Goal: Check status: Check status

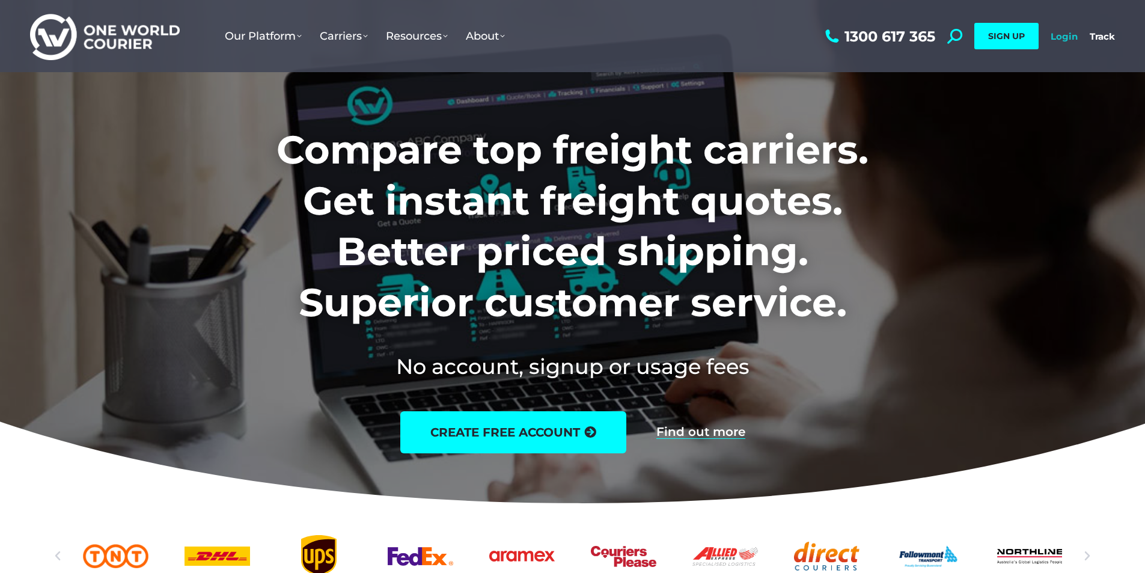
click at [1059, 34] on link "Login" at bounding box center [1064, 36] width 27 height 11
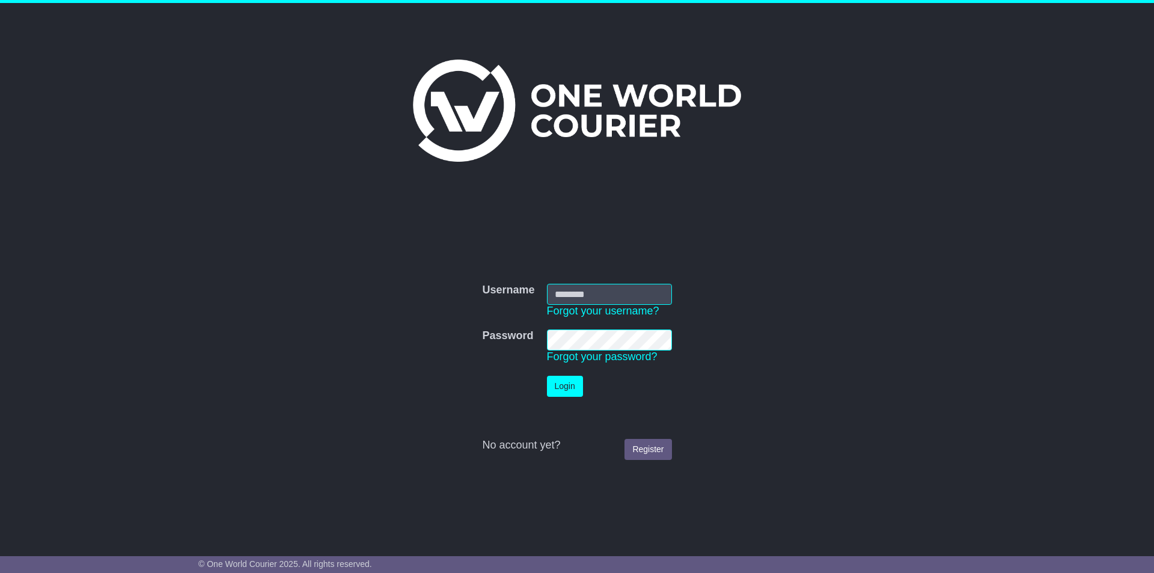
click at [589, 295] on input "Username" at bounding box center [609, 294] width 125 height 21
type input "**********"
click at [567, 385] on button "Login" at bounding box center [565, 386] width 36 height 21
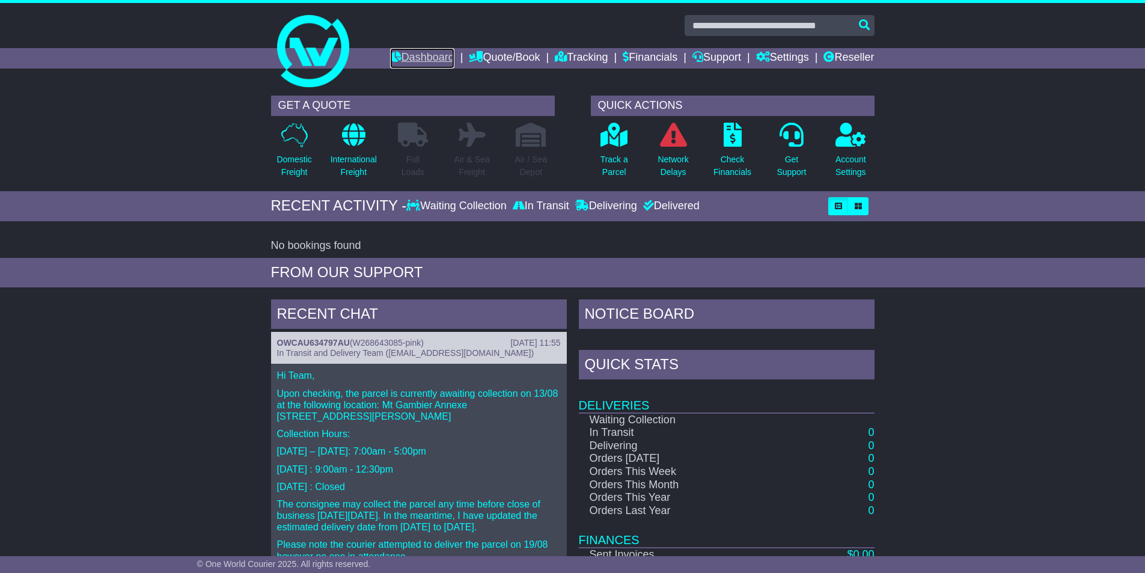
click at [445, 54] on link "Dashboard" at bounding box center [422, 58] width 64 height 20
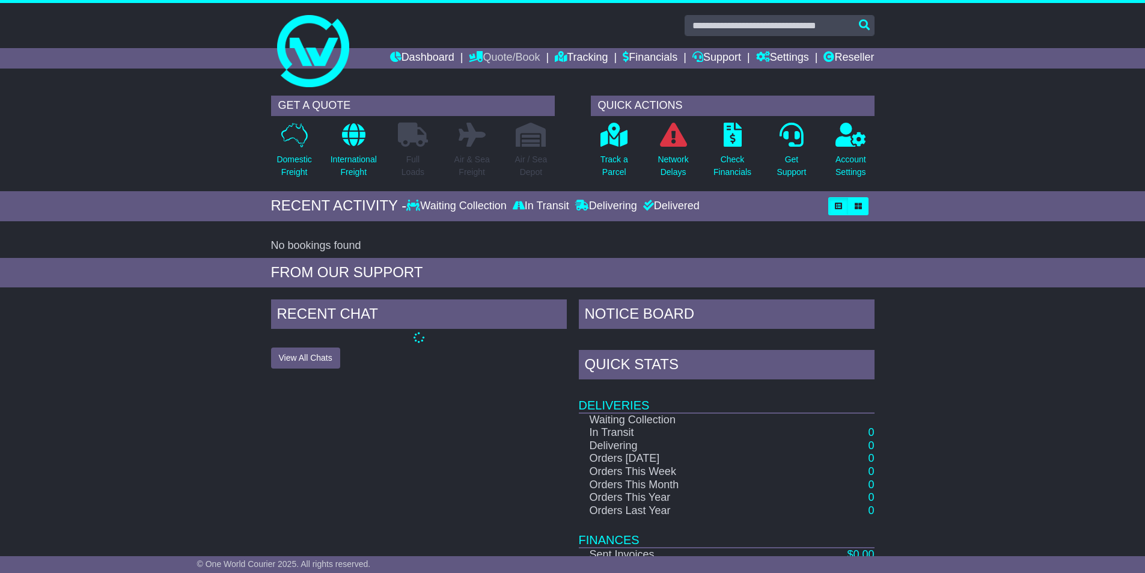
click at [506, 53] on link "Quote/Book" at bounding box center [504, 58] width 71 height 20
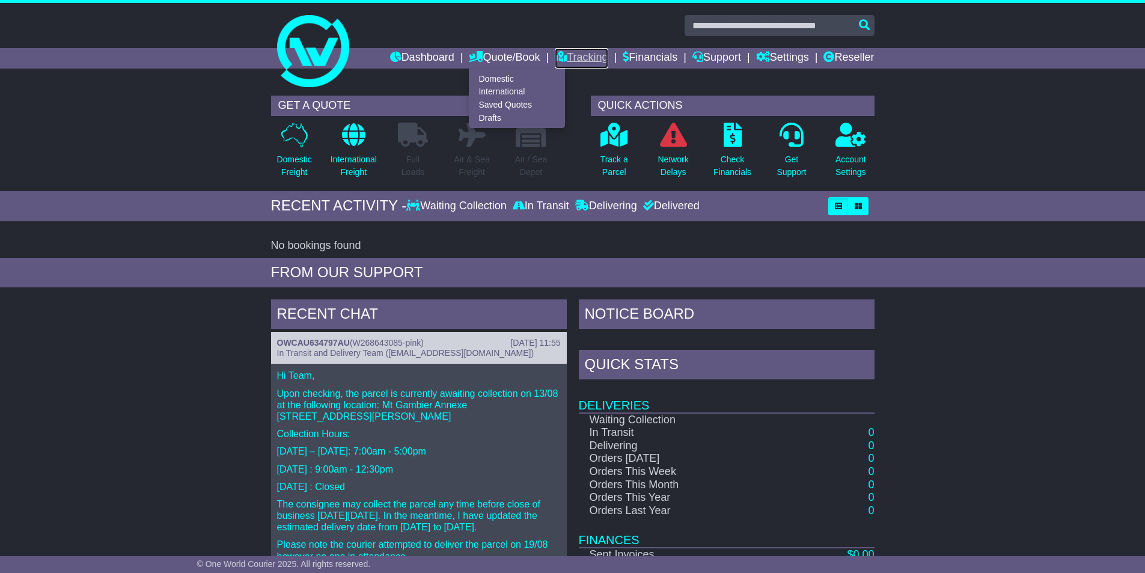
click at [563, 54] on link "Tracking" at bounding box center [581, 58] width 53 height 20
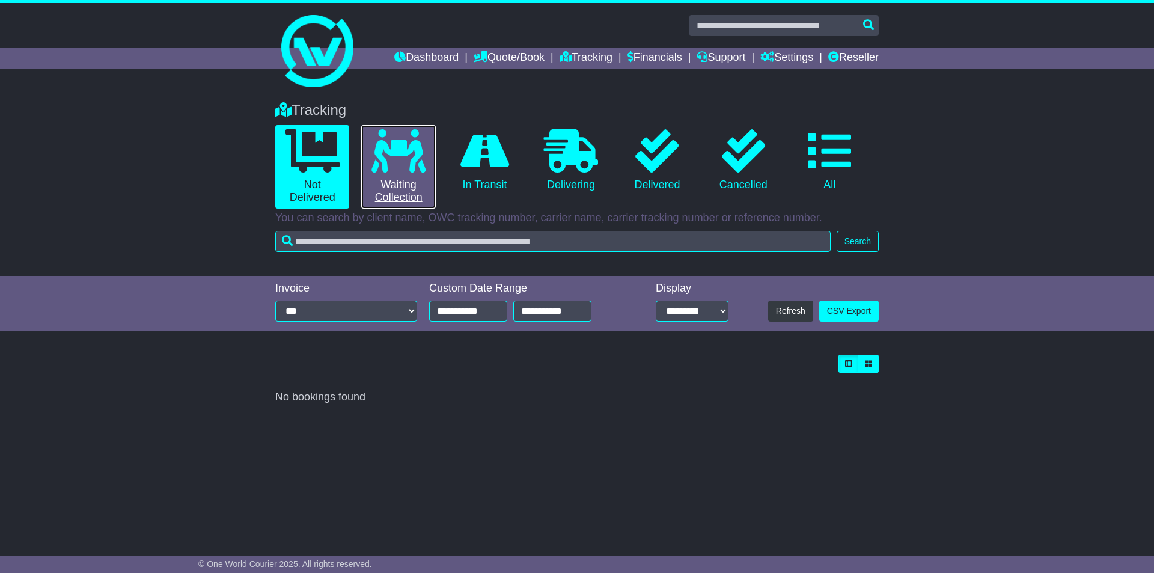
click at [393, 164] on icon at bounding box center [399, 150] width 54 height 43
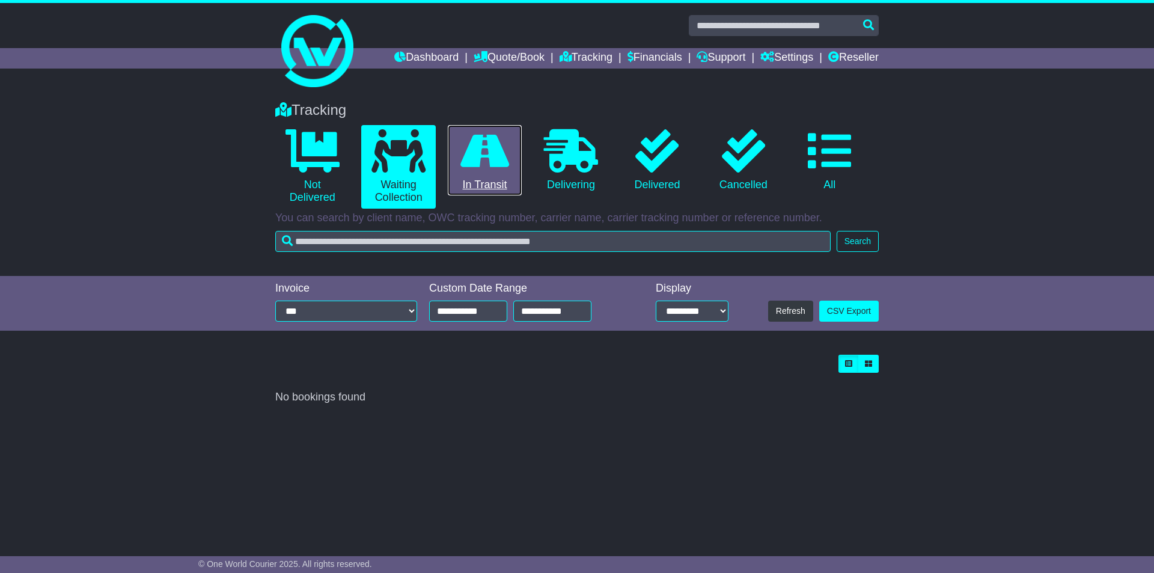
click at [500, 154] on icon at bounding box center [485, 150] width 49 height 43
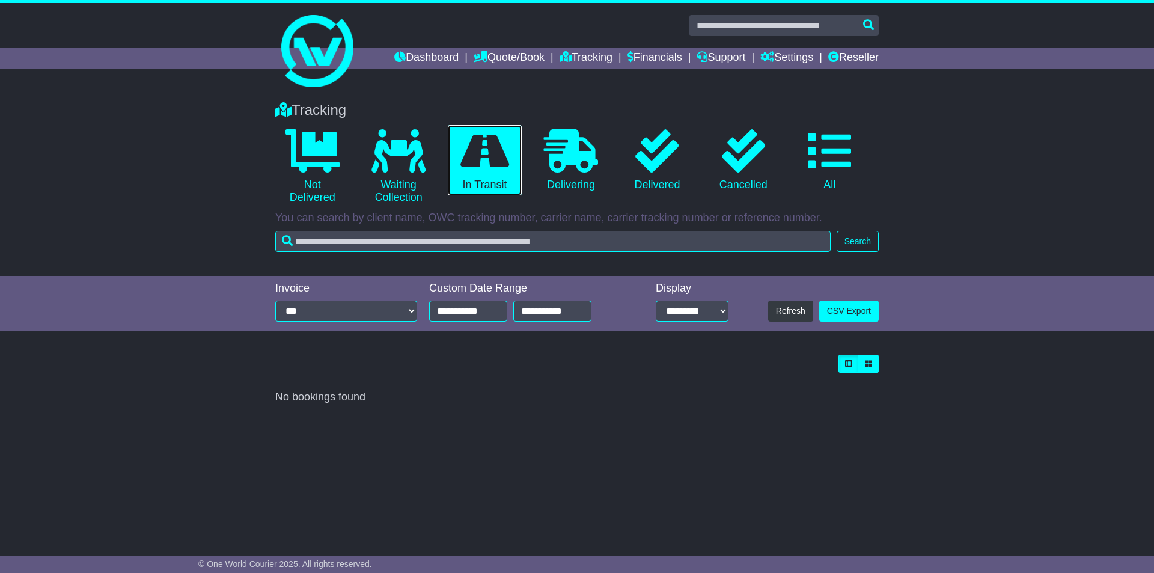
click at [487, 158] on icon at bounding box center [485, 150] width 49 height 43
click at [798, 316] on button "Refresh" at bounding box center [790, 311] width 45 height 21
click at [855, 54] on link "Reseller" at bounding box center [854, 58] width 51 height 20
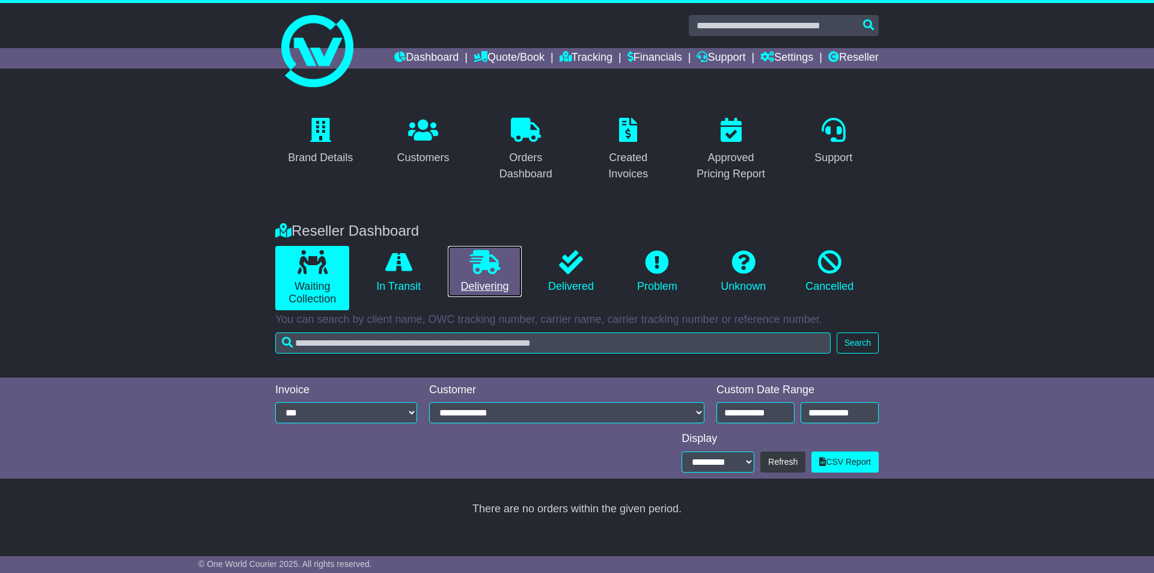
click at [497, 275] on link "Delivering" at bounding box center [485, 272] width 74 height 52
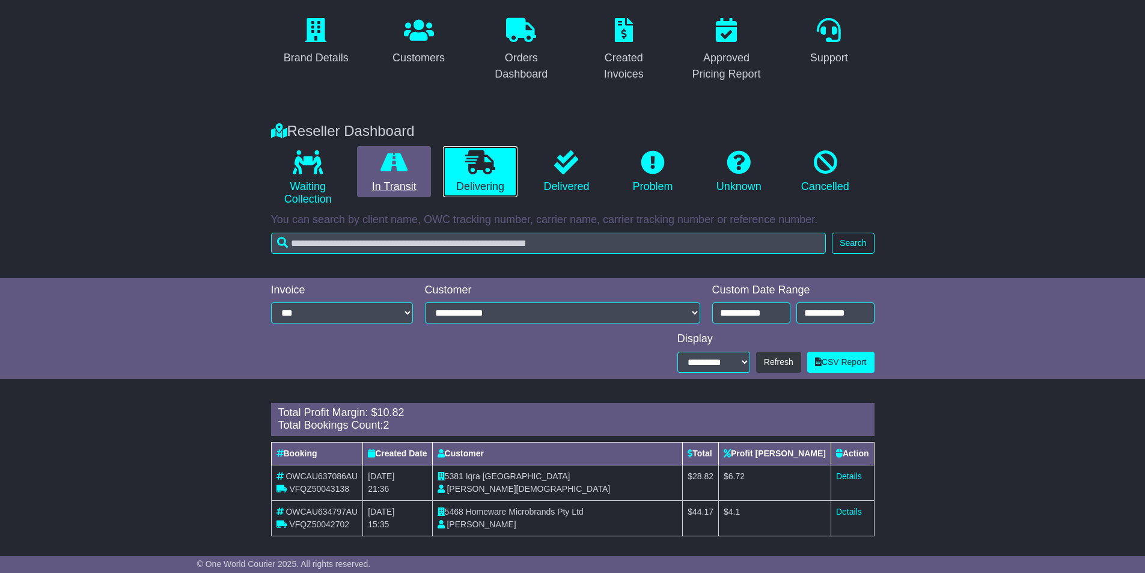
scroll to position [106, 0]
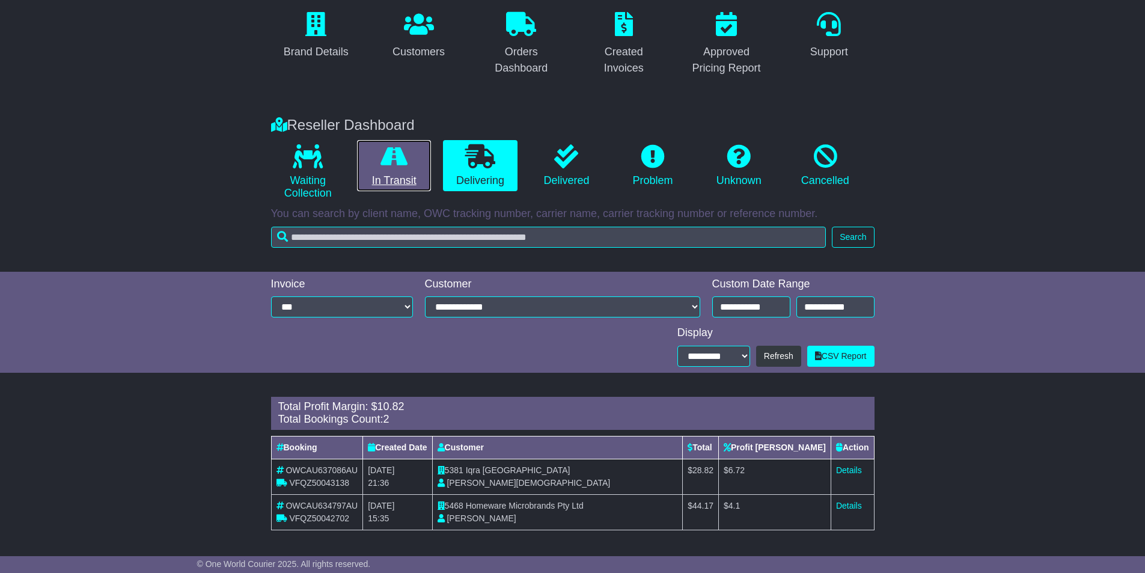
click at [406, 167] on icon at bounding box center [394, 156] width 27 height 24
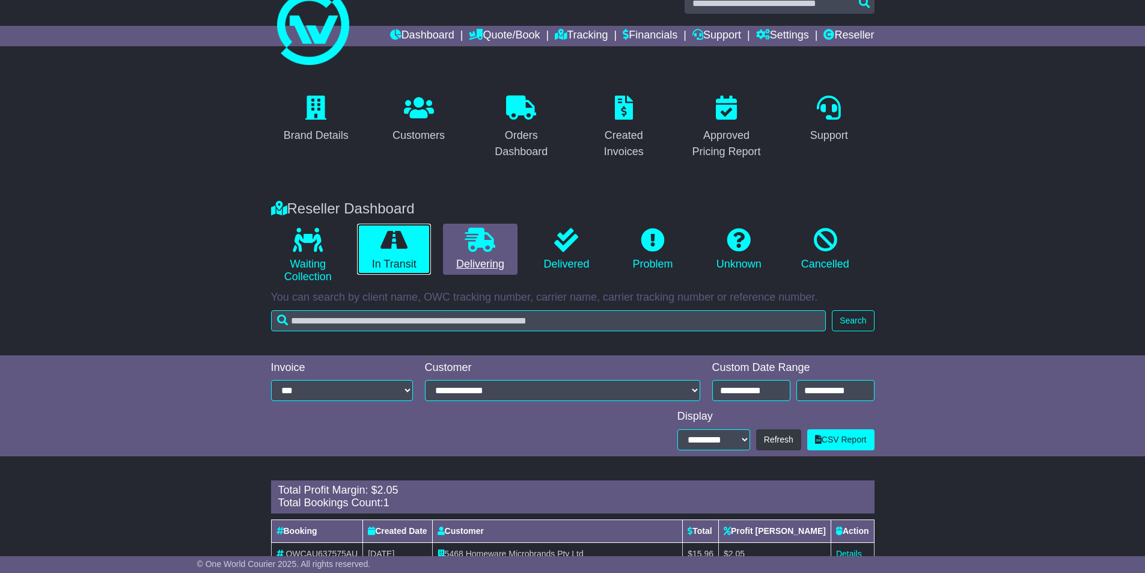
scroll to position [70, 0]
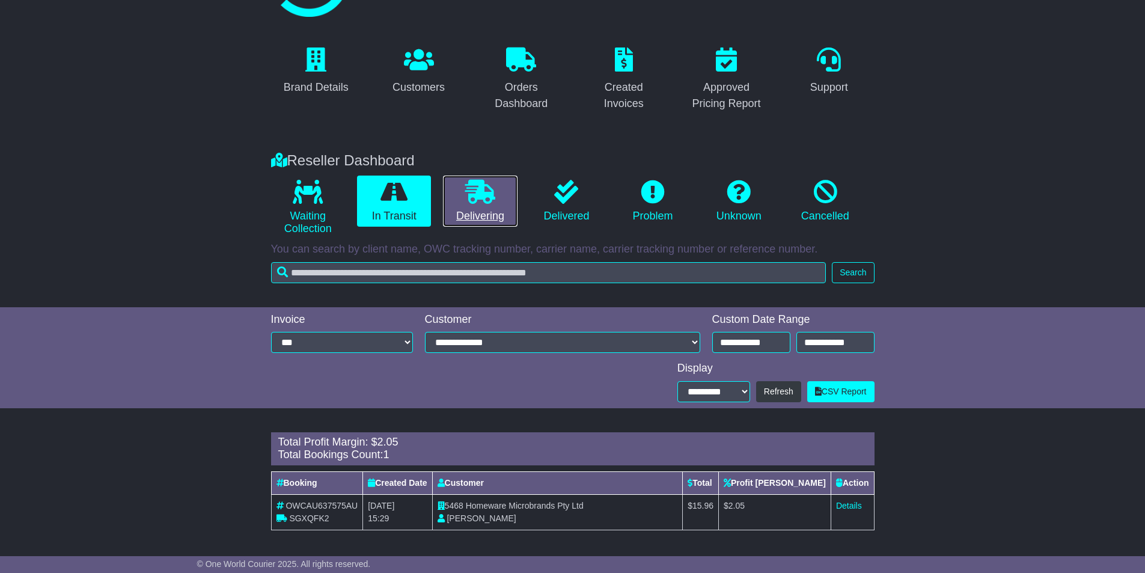
click at [452, 195] on link "Delivering" at bounding box center [480, 202] width 74 height 52
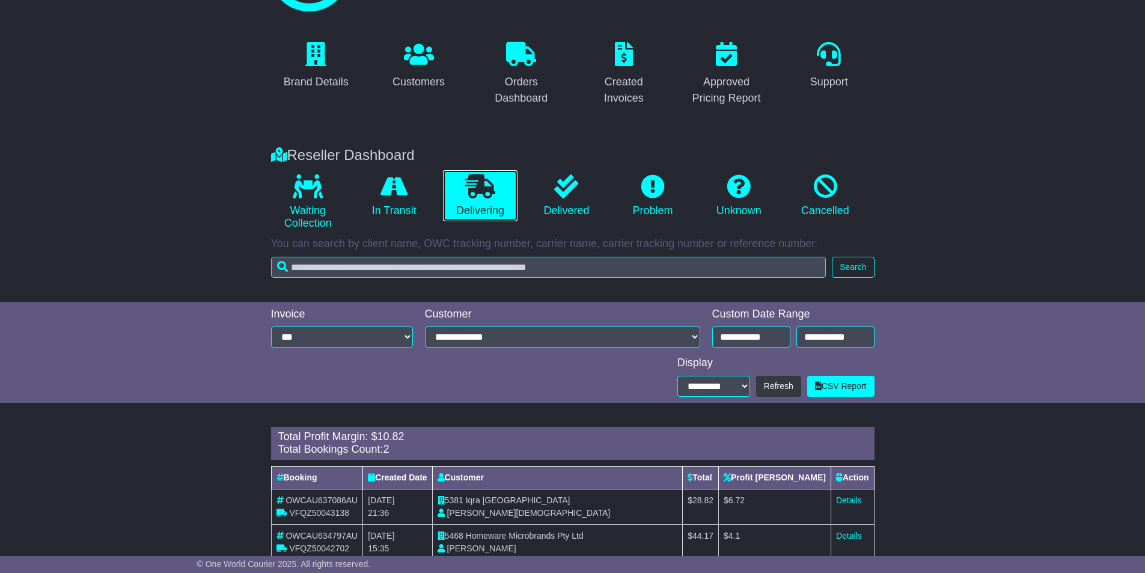
scroll to position [106, 0]
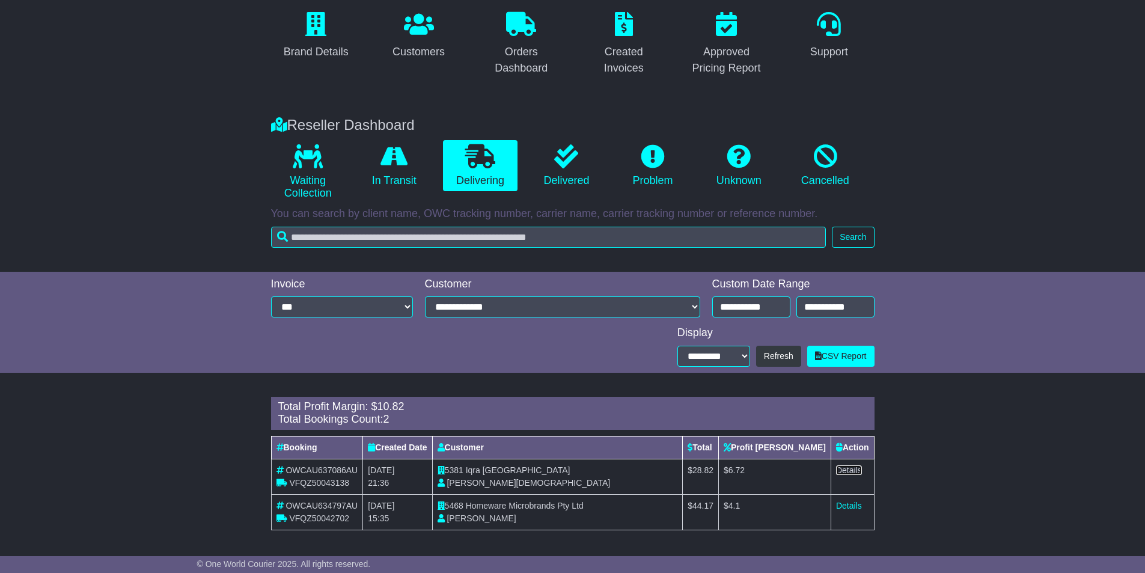
click at [851, 468] on link "Details" at bounding box center [849, 470] width 26 height 10
click at [857, 505] on link "Details" at bounding box center [849, 506] width 26 height 10
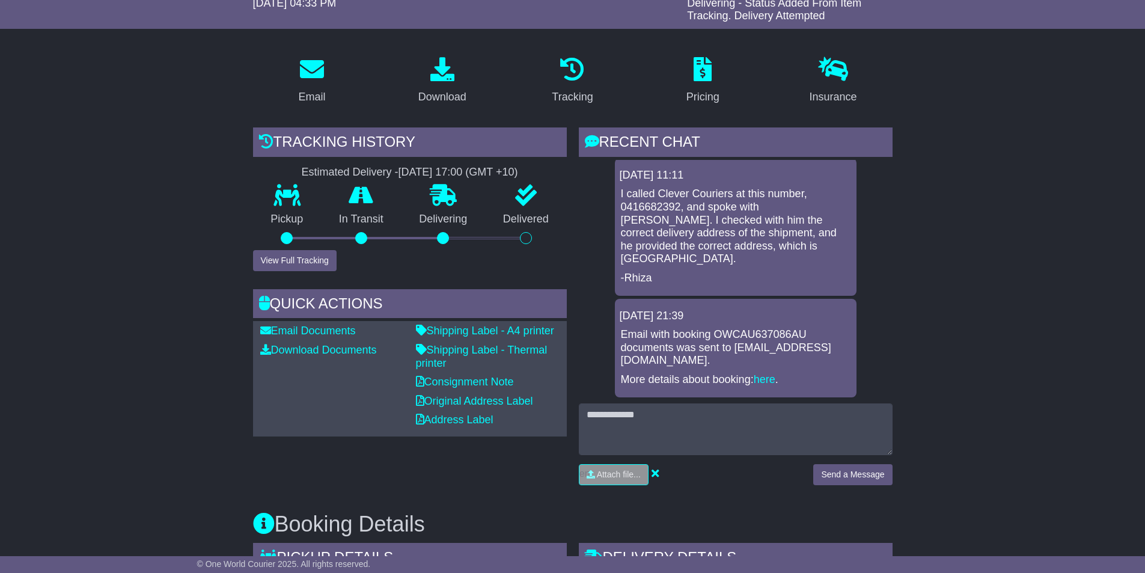
scroll to position [180, 0]
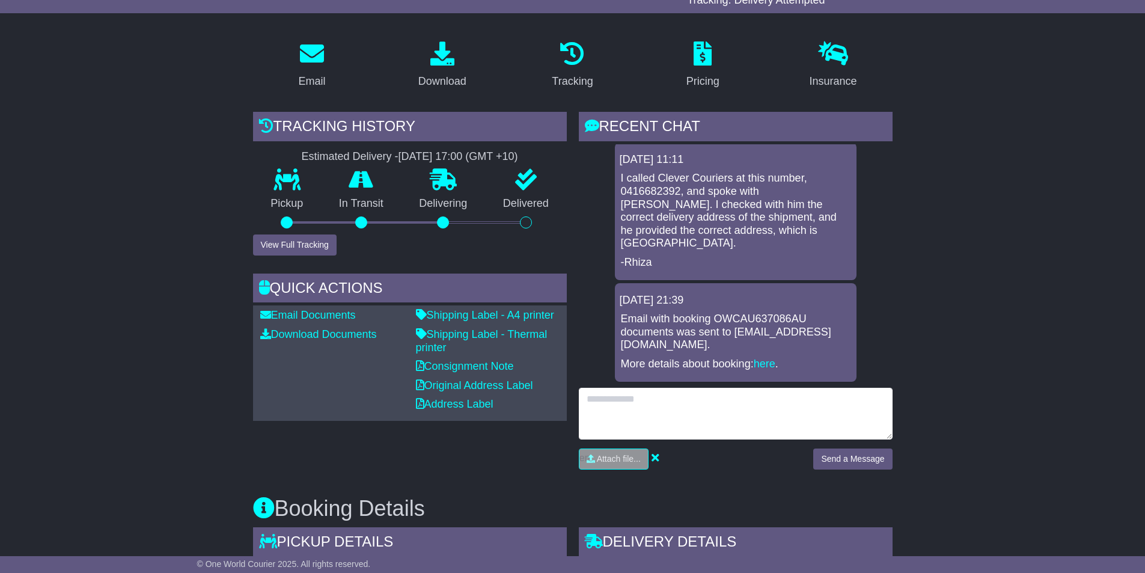
click at [700, 409] on textarea at bounding box center [736, 414] width 314 height 52
drag, startPoint x: 735, startPoint y: 399, endPoint x: 716, endPoint y: 397, distance: 18.7
click at [716, 397] on textarea "**********" at bounding box center [736, 414] width 314 height 52
click at [611, 401] on textarea "**********" at bounding box center [736, 414] width 314 height 52
click at [736, 397] on textarea "**********" at bounding box center [736, 414] width 314 height 52
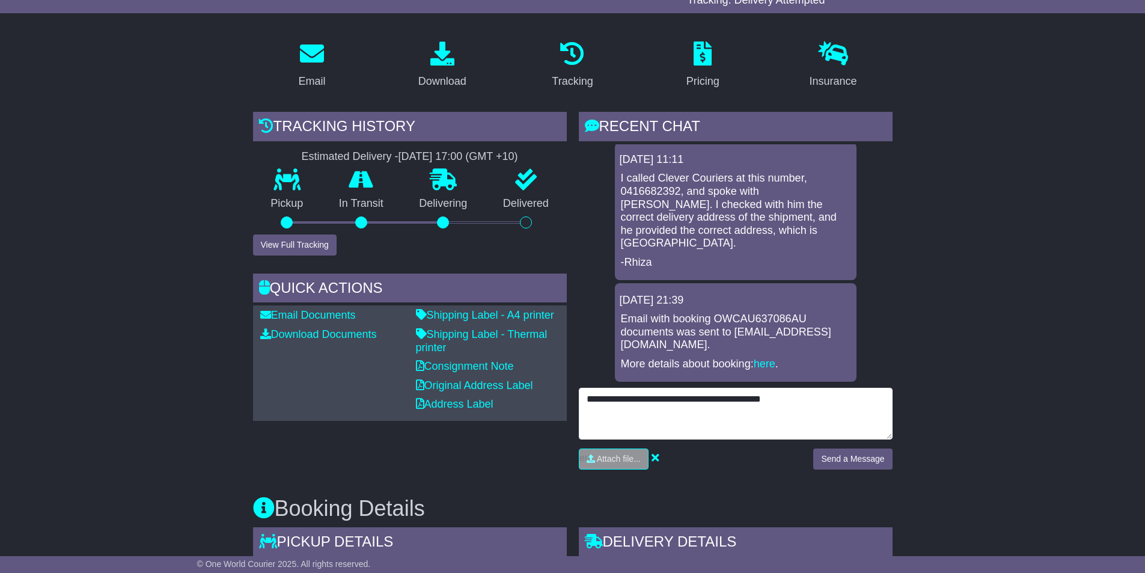
type textarea "**********"
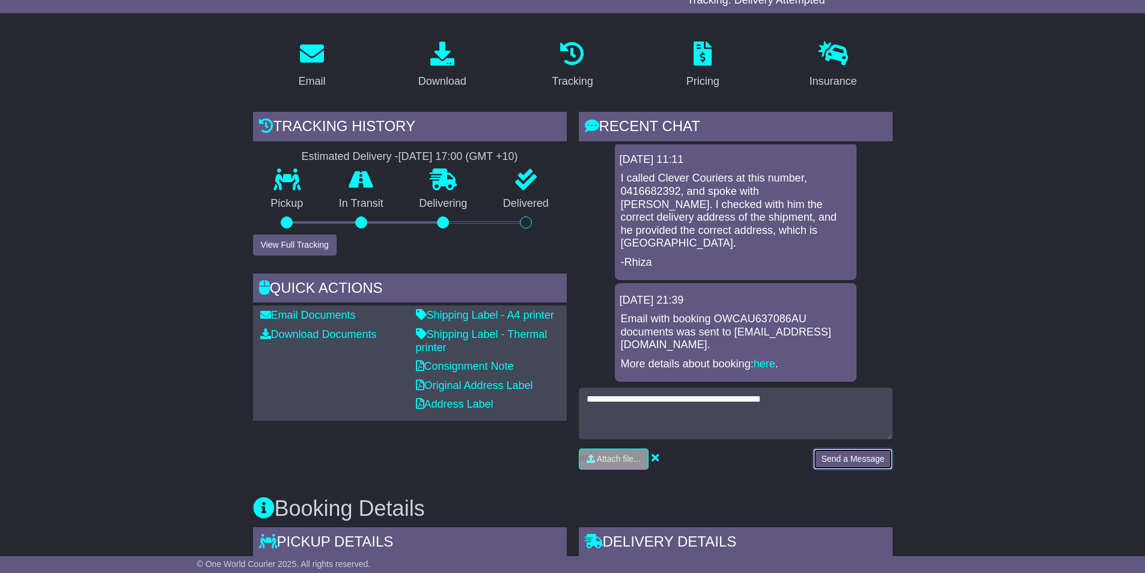
click at [874, 462] on button "Send a Message" at bounding box center [853, 459] width 79 height 21
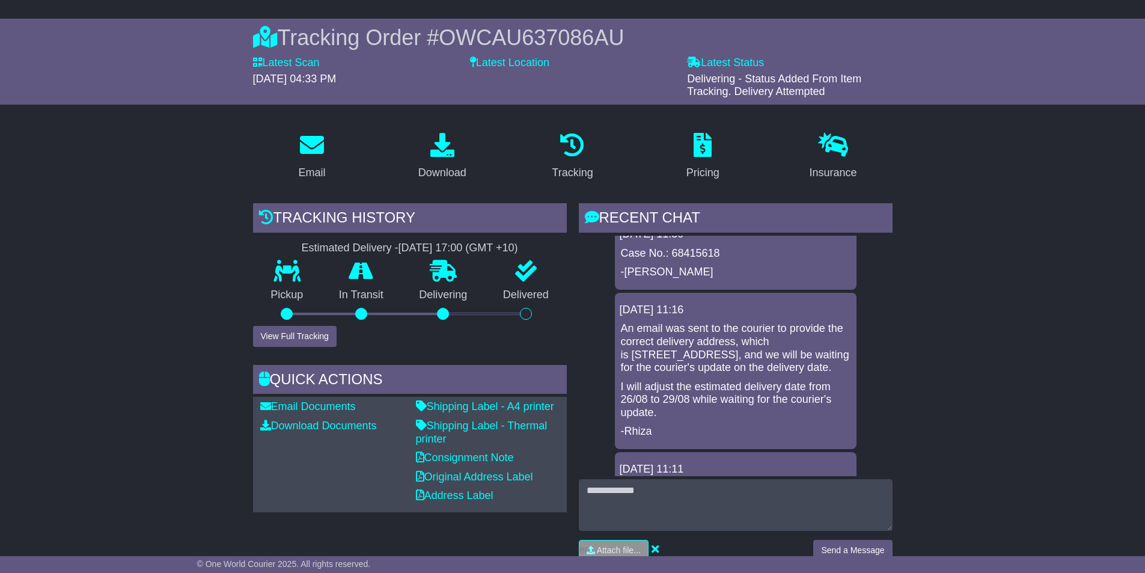
scroll to position [120, 0]
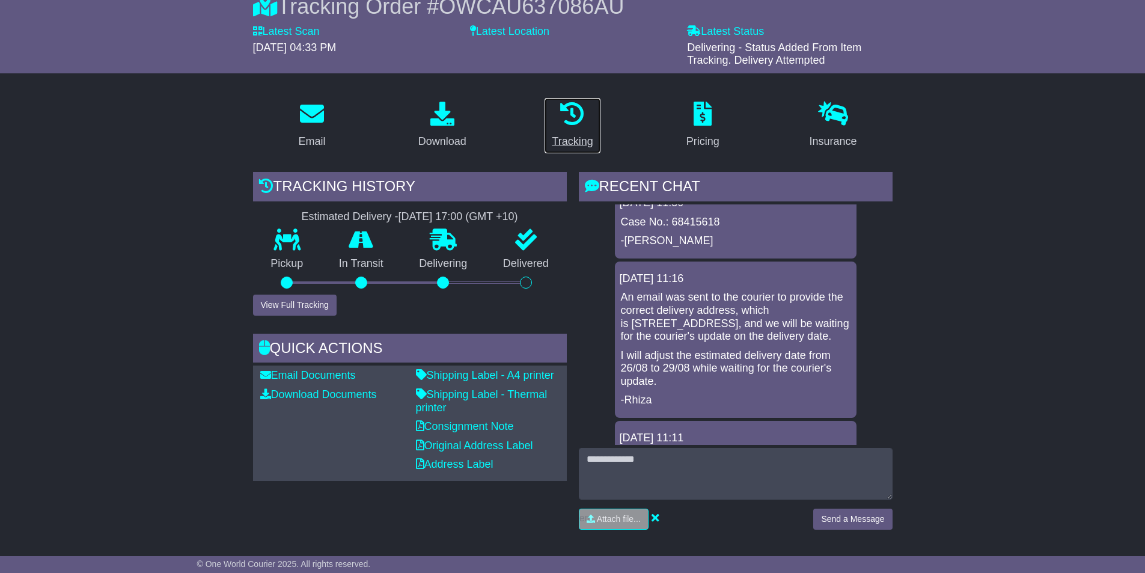
click at [552, 130] on link "Tracking" at bounding box center [572, 125] width 57 height 57
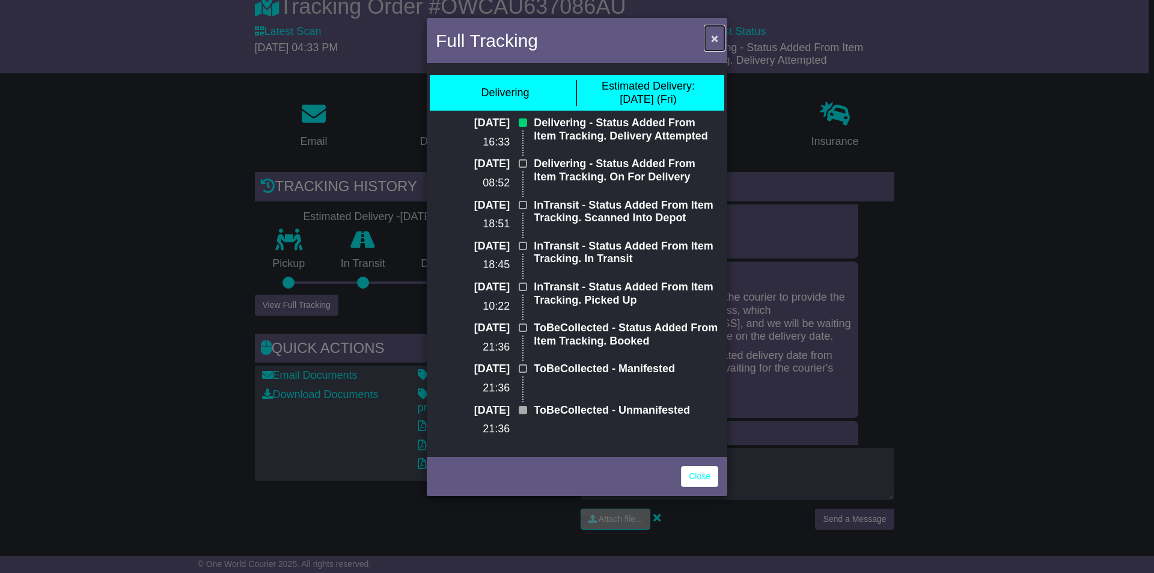
click at [709, 40] on button "×" at bounding box center [714, 38] width 19 height 25
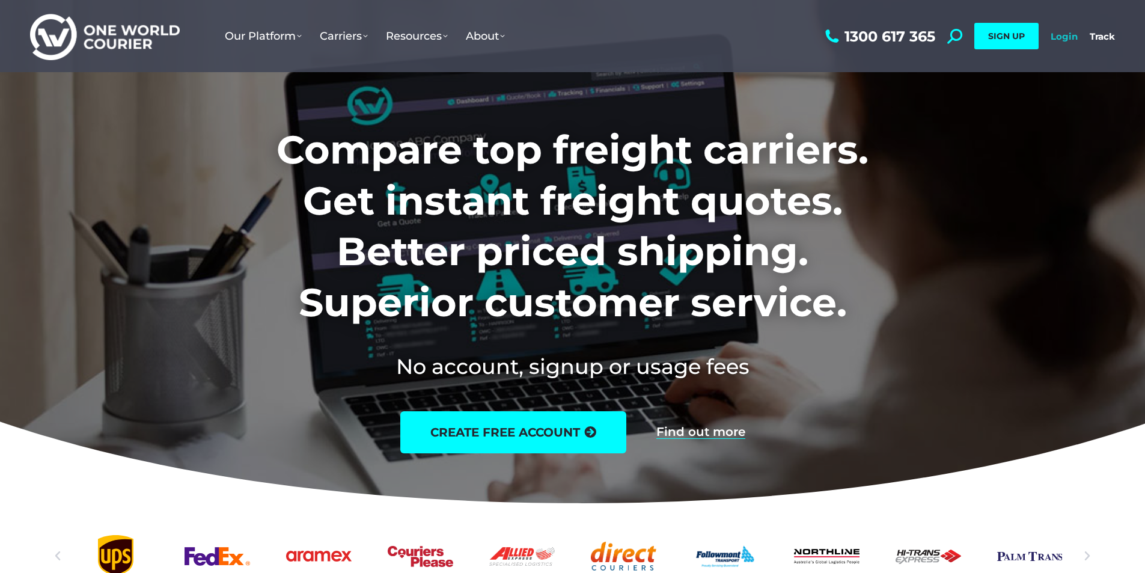
click at [1062, 33] on link "Login" at bounding box center [1064, 36] width 27 height 11
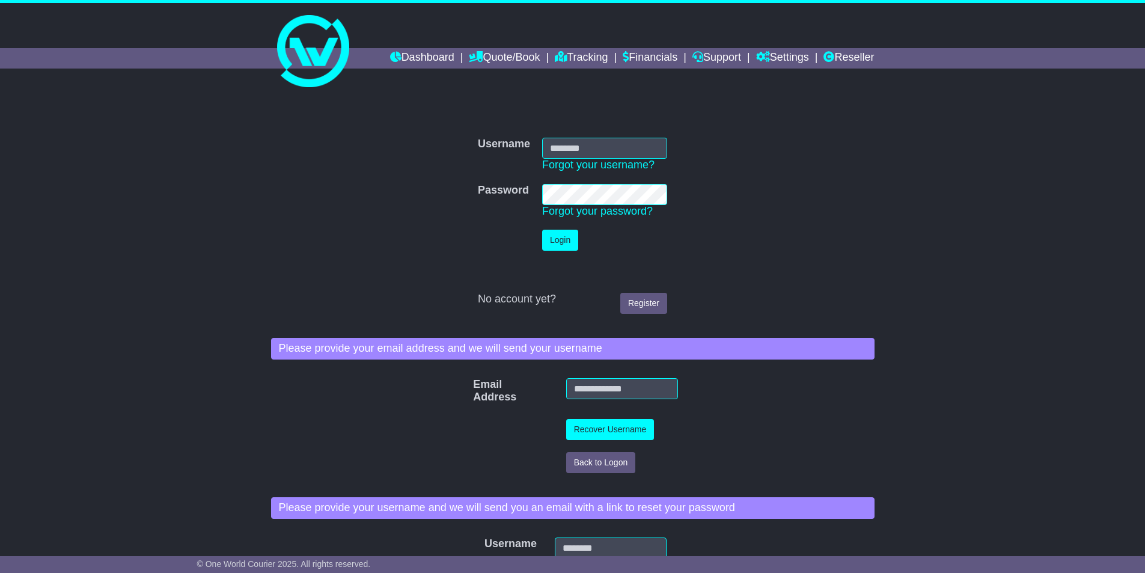
click at [606, 154] on input "Username" at bounding box center [604, 148] width 125 height 21
type input "*"
type input "**********"
click at [853, 51] on link "Reseller" at bounding box center [849, 58] width 51 height 20
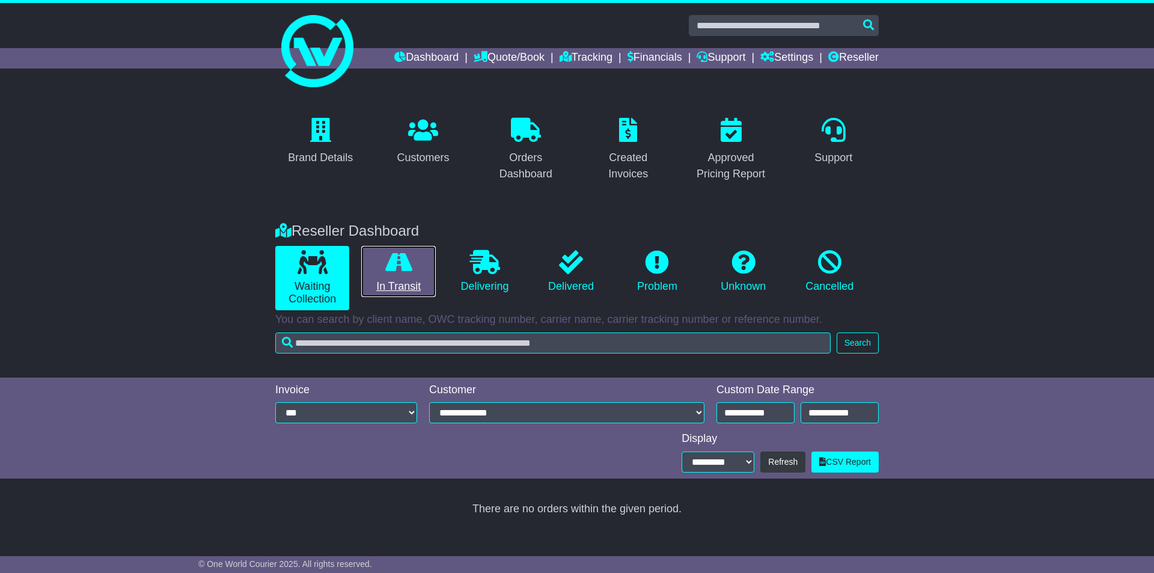
click at [400, 271] on icon at bounding box center [398, 262] width 27 height 24
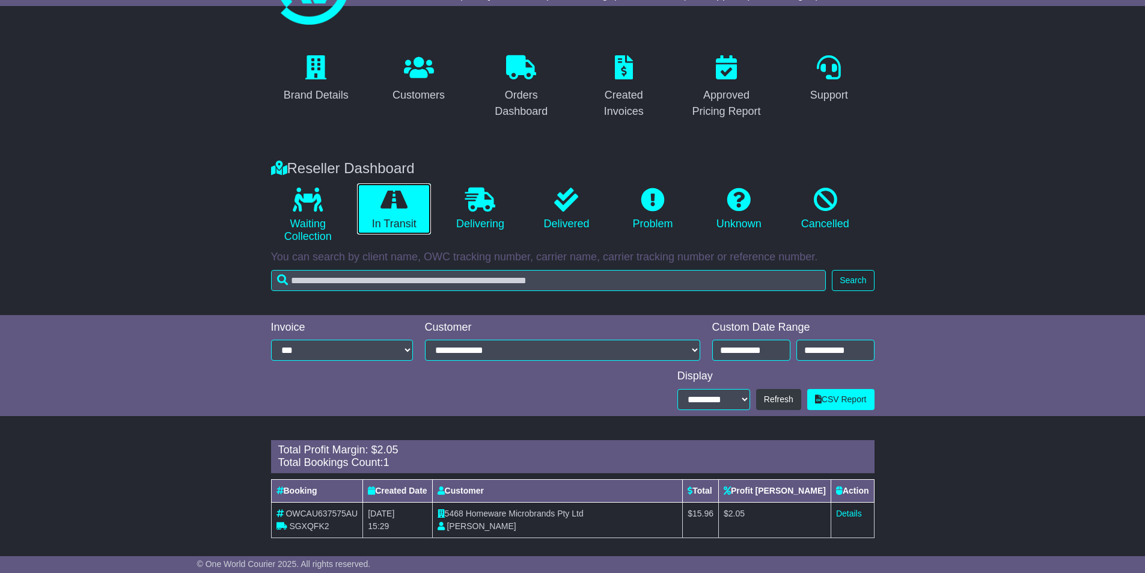
scroll to position [70, 0]
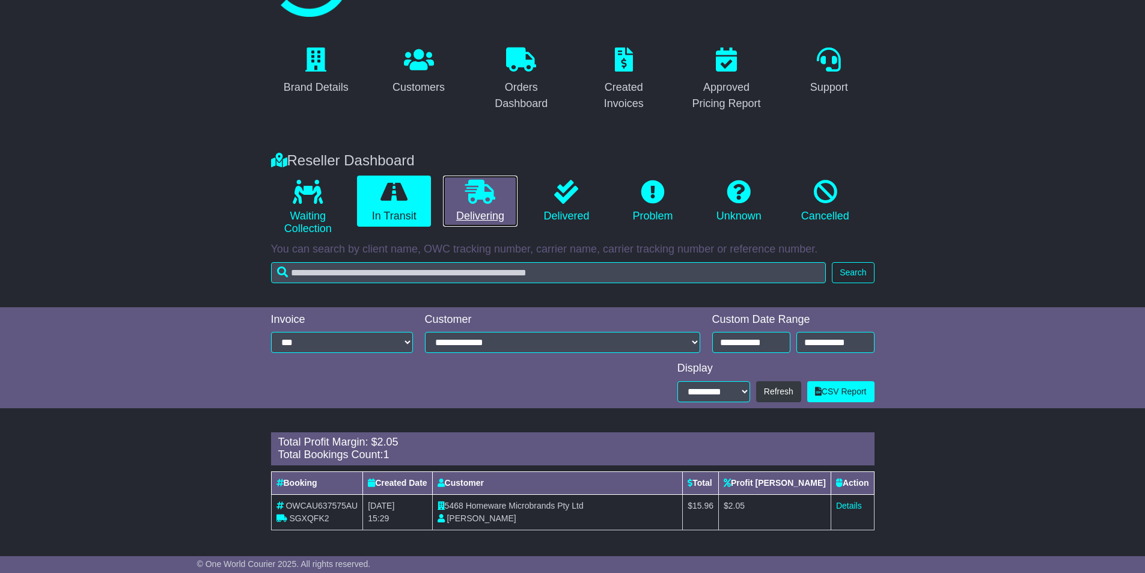
click at [474, 214] on link "Delivering" at bounding box center [480, 202] width 74 height 52
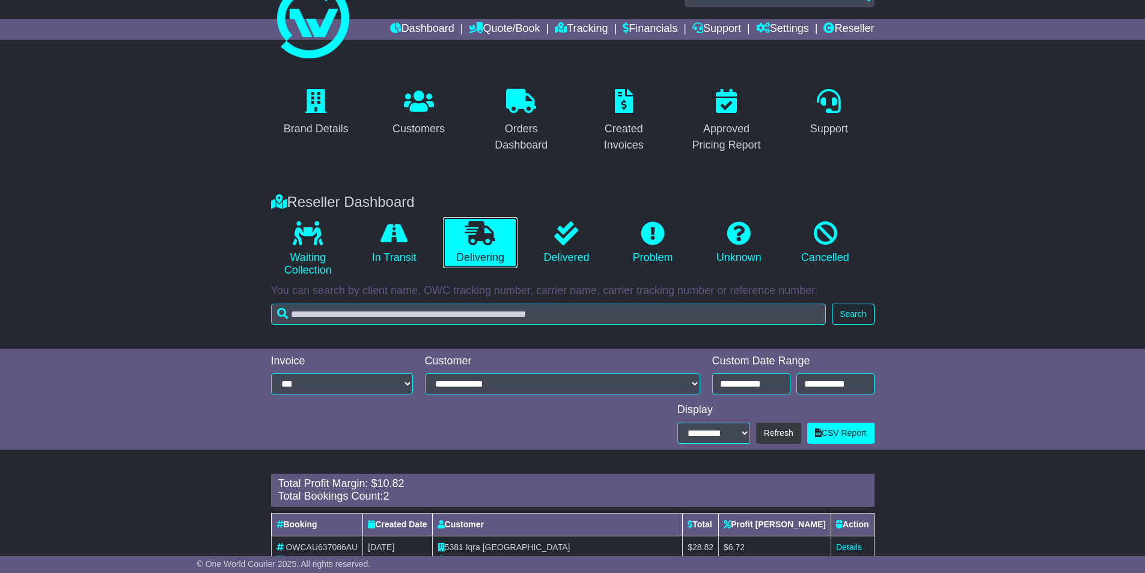
scroll to position [106, 0]
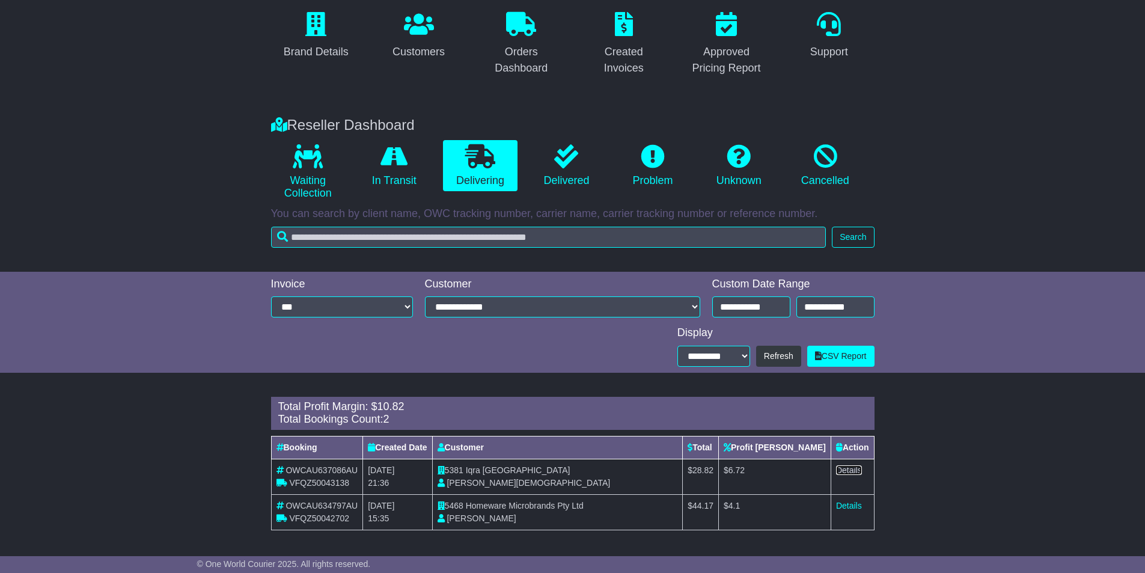
click at [846, 468] on link "Details" at bounding box center [849, 470] width 26 height 10
